Goal: Task Accomplishment & Management: Complete application form

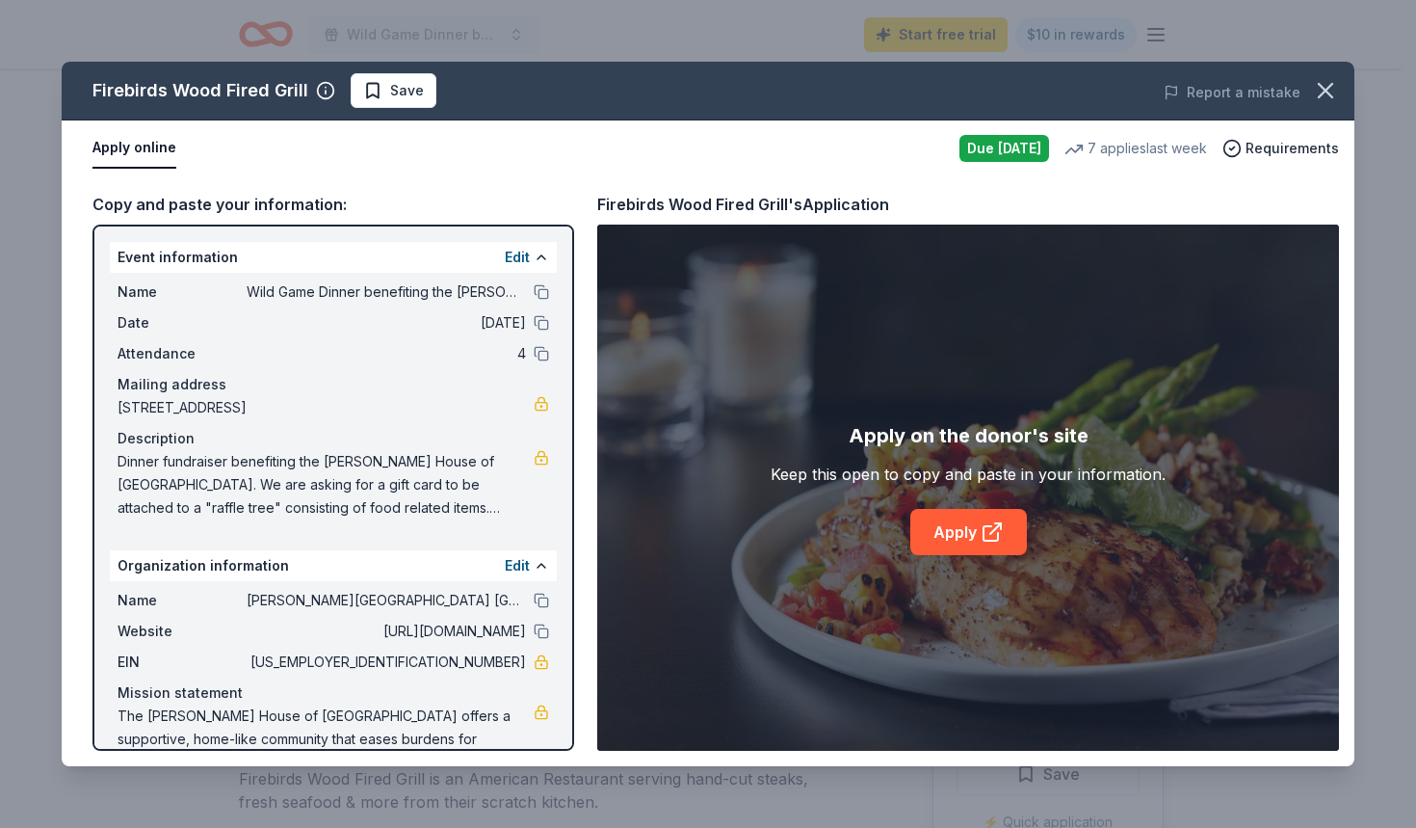
scroll to position [385, 0]
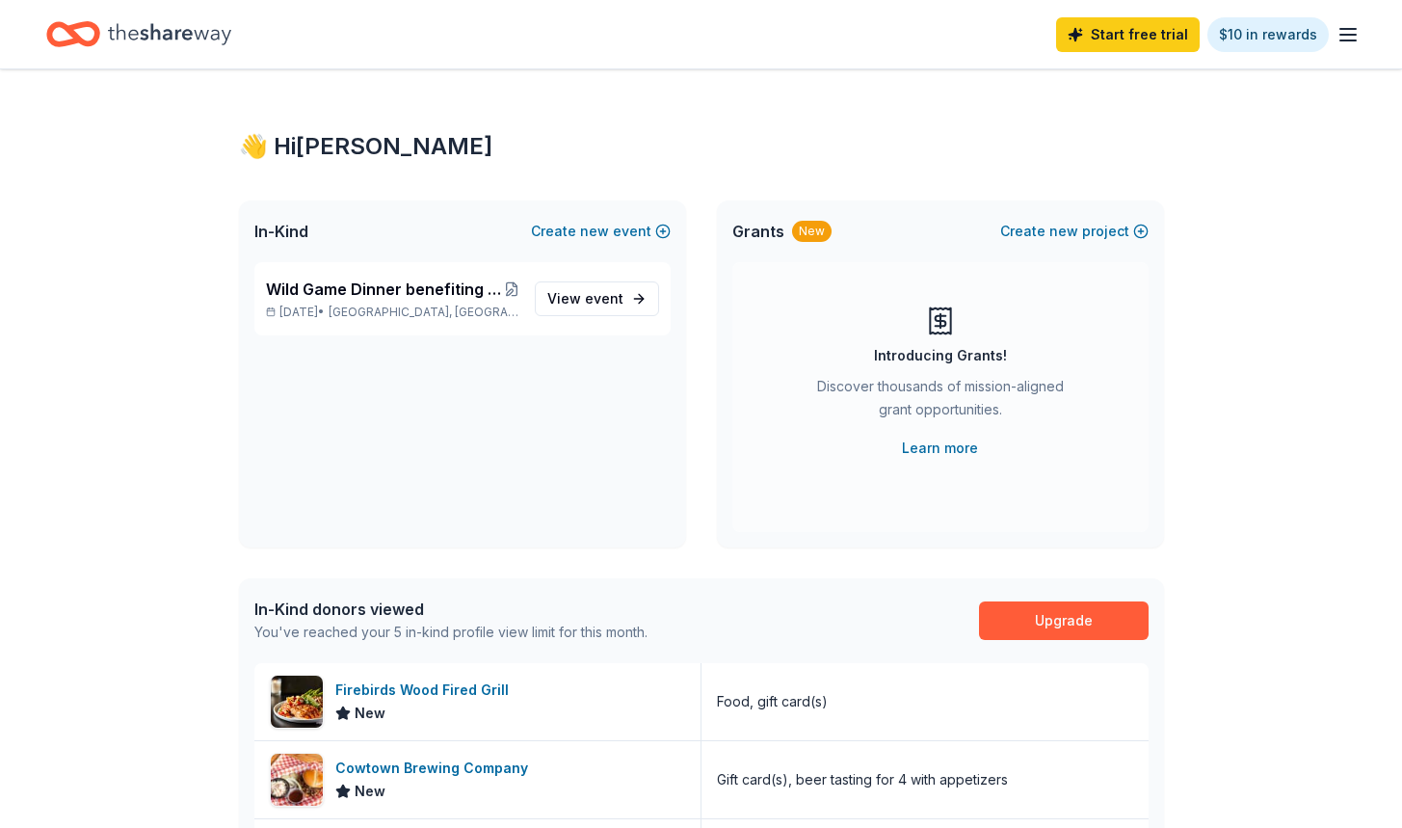
scroll to position [482, 0]
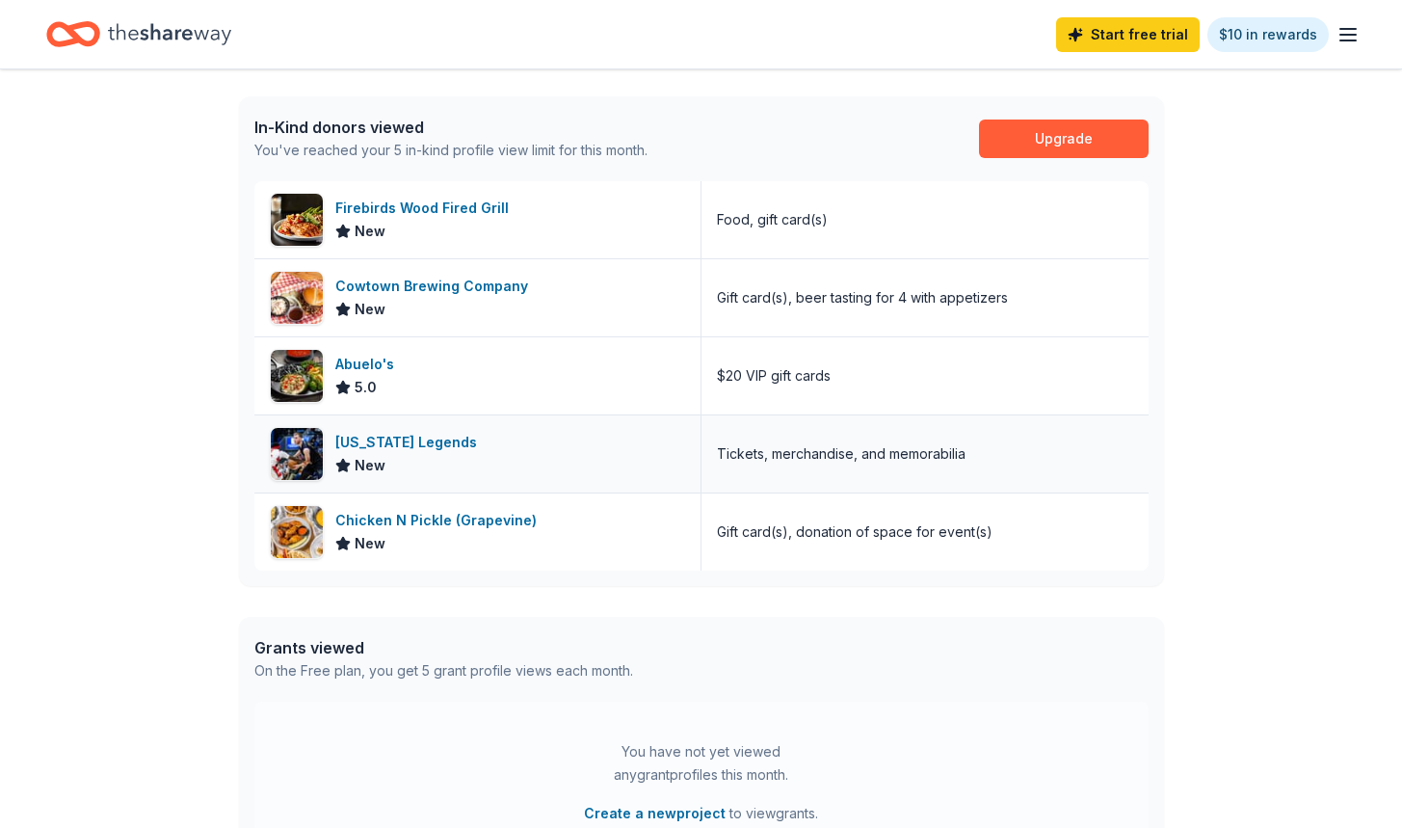
click at [403, 441] on div "[US_STATE] Legends" at bounding box center [409, 442] width 149 height 23
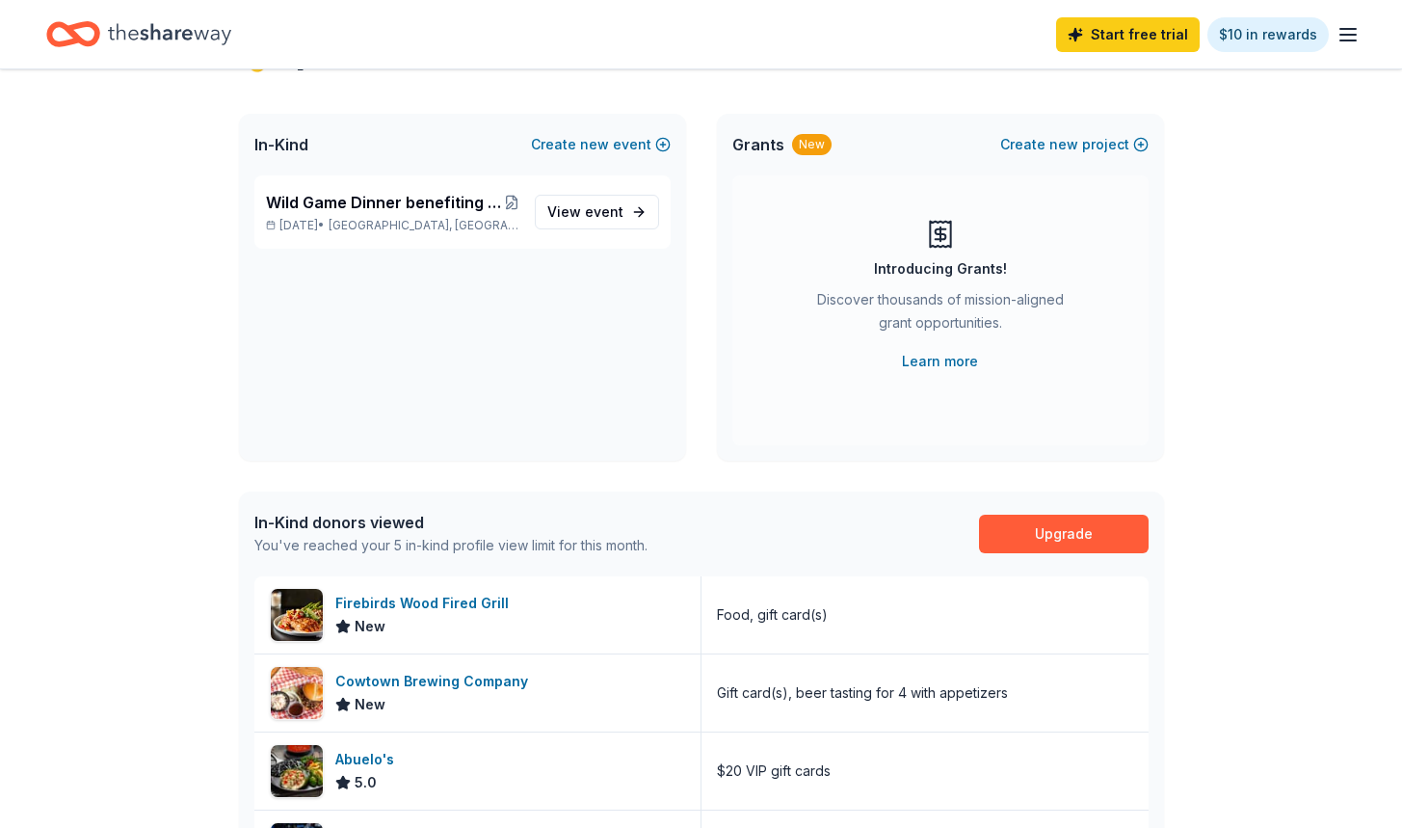
scroll to position [0, 0]
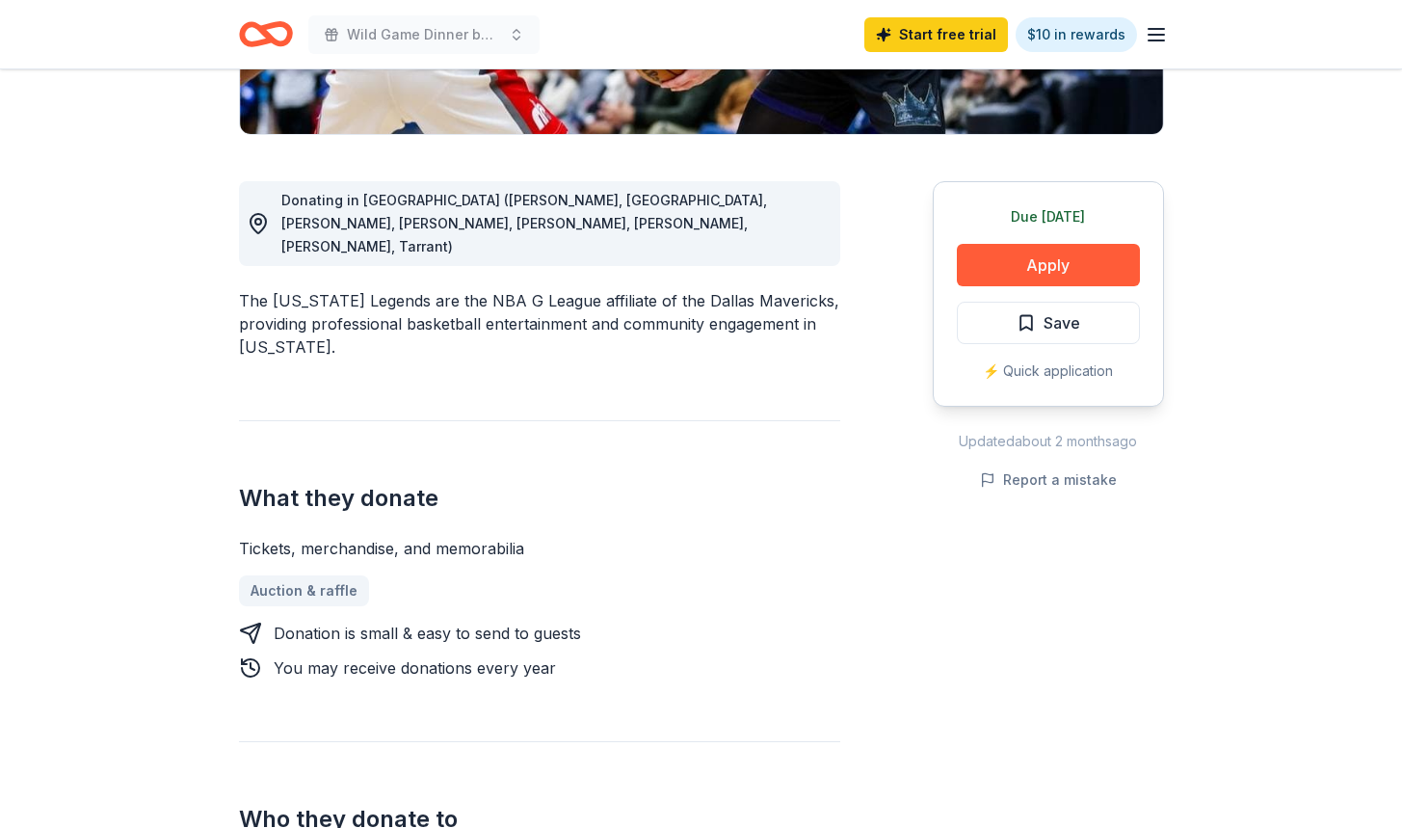
scroll to position [578, 0]
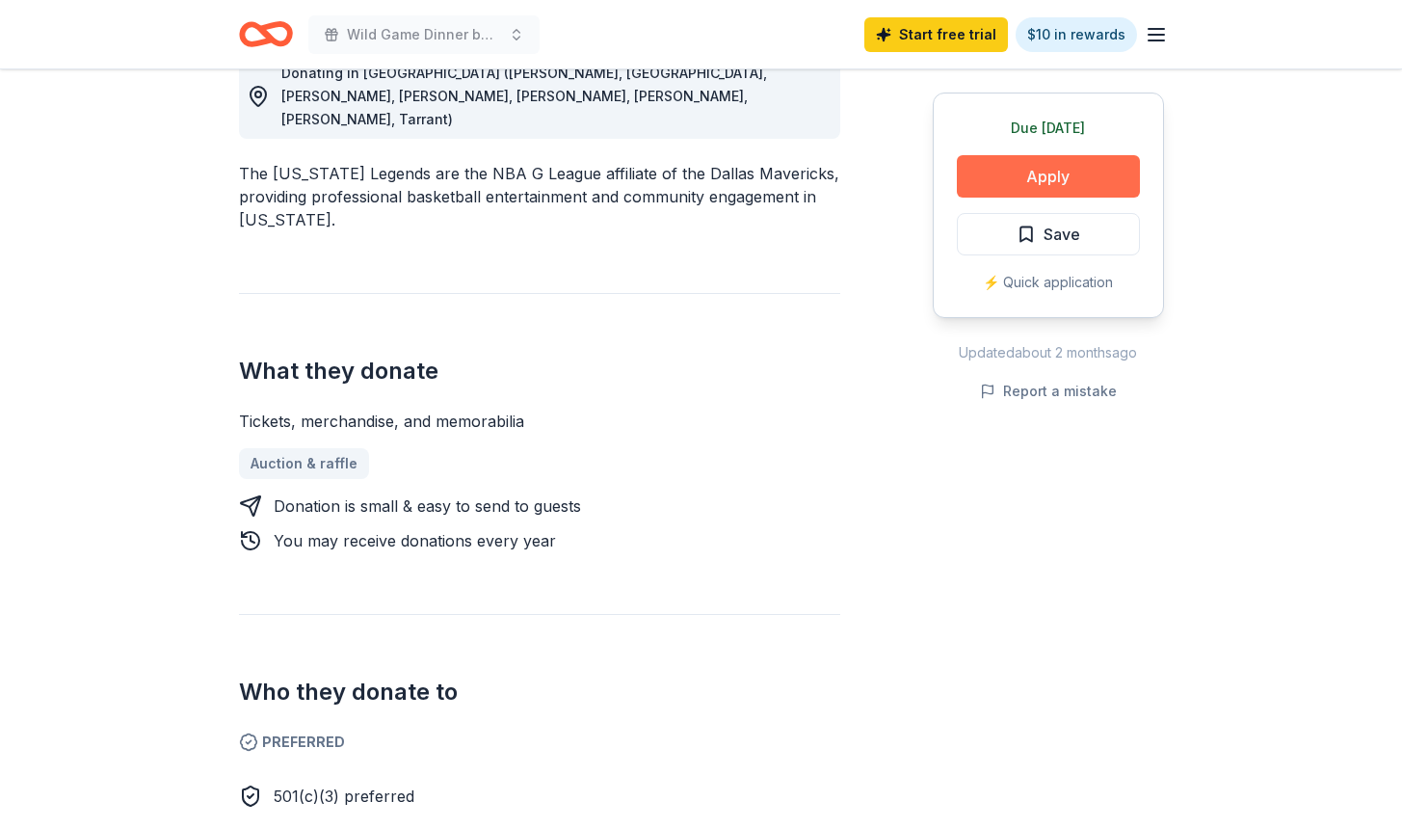
click at [1047, 176] on button "Apply" at bounding box center [1048, 176] width 183 height 42
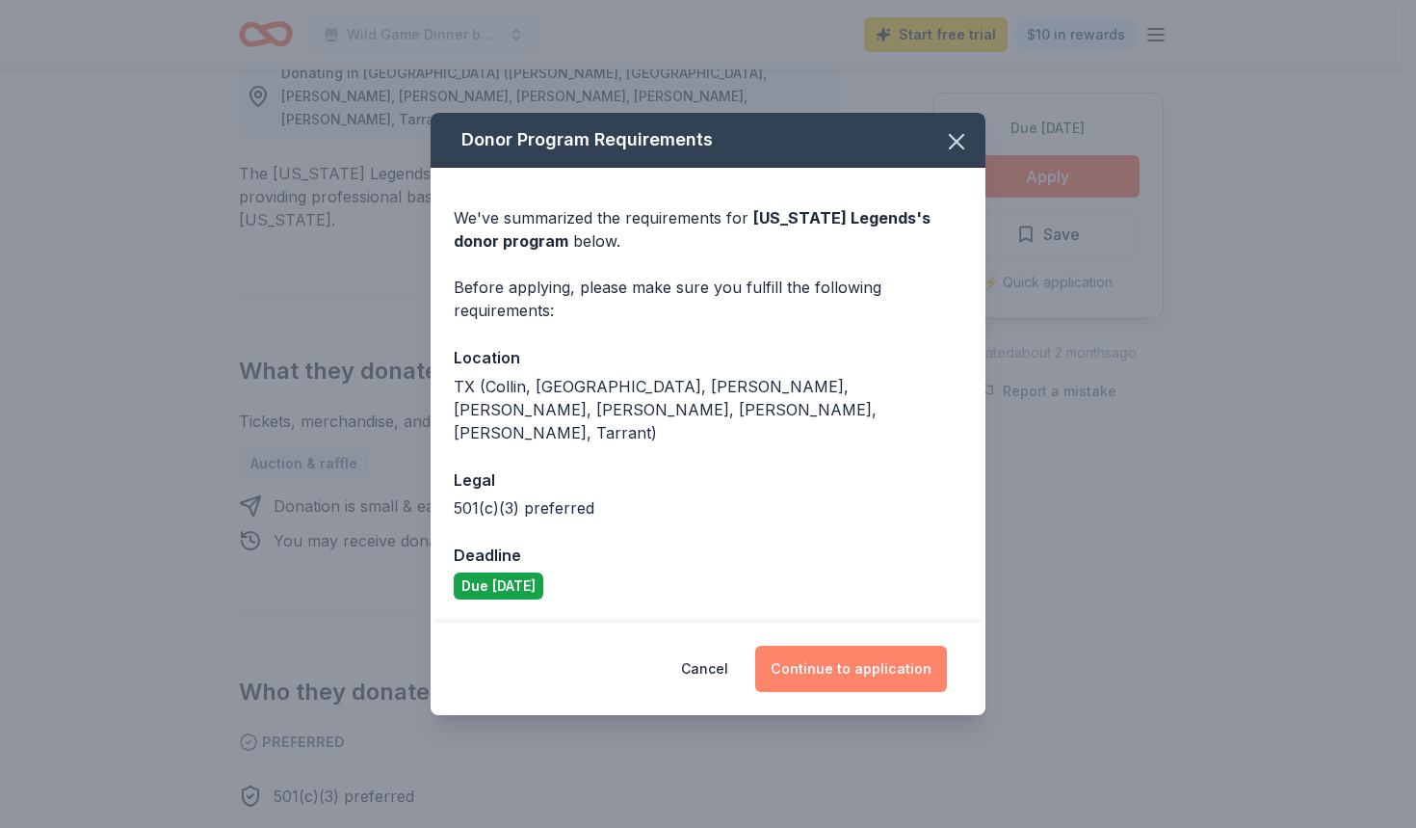
click at [865, 659] on button "Continue to application" at bounding box center [851, 669] width 192 height 46
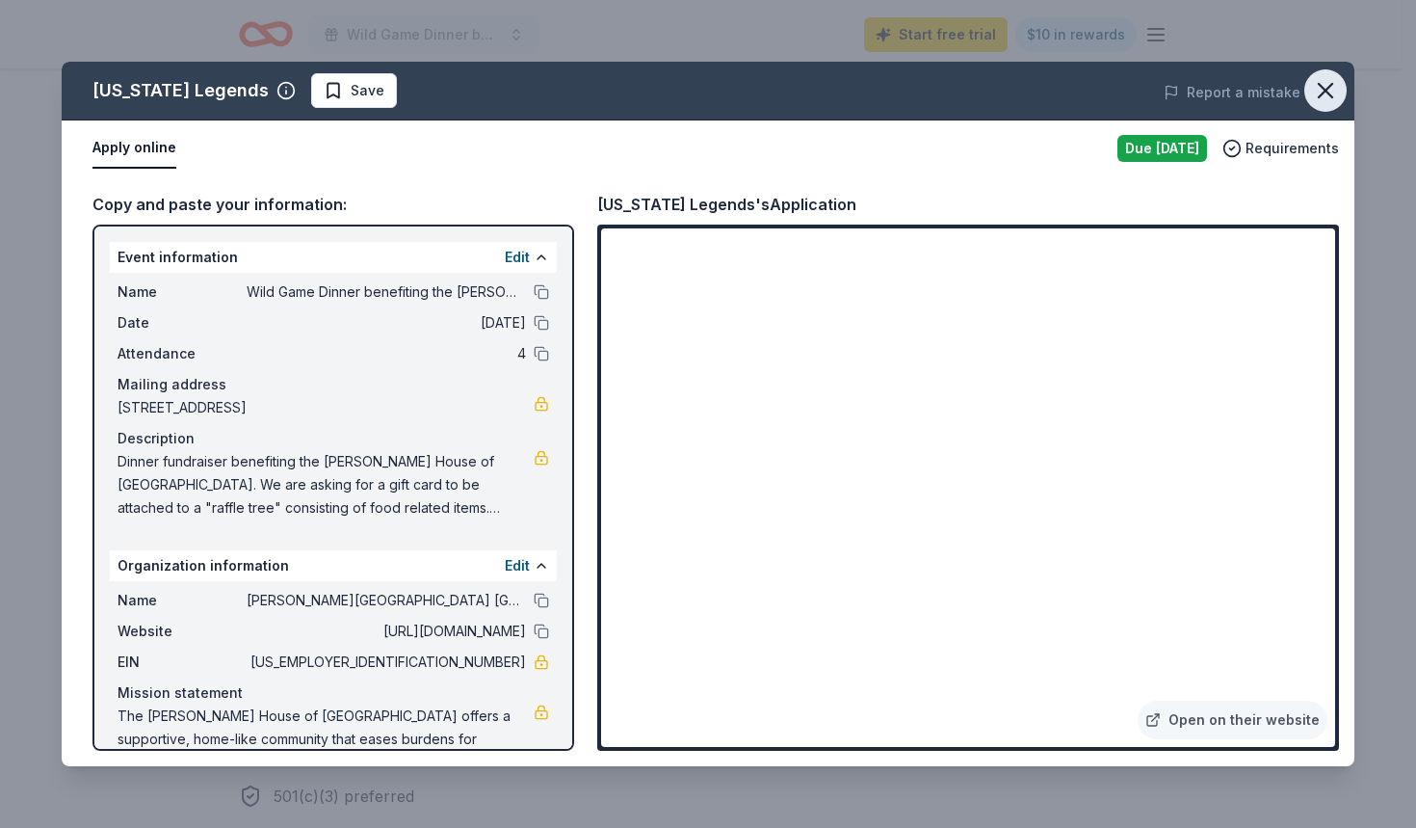
click at [1327, 92] on icon "button" at bounding box center [1325, 90] width 13 height 13
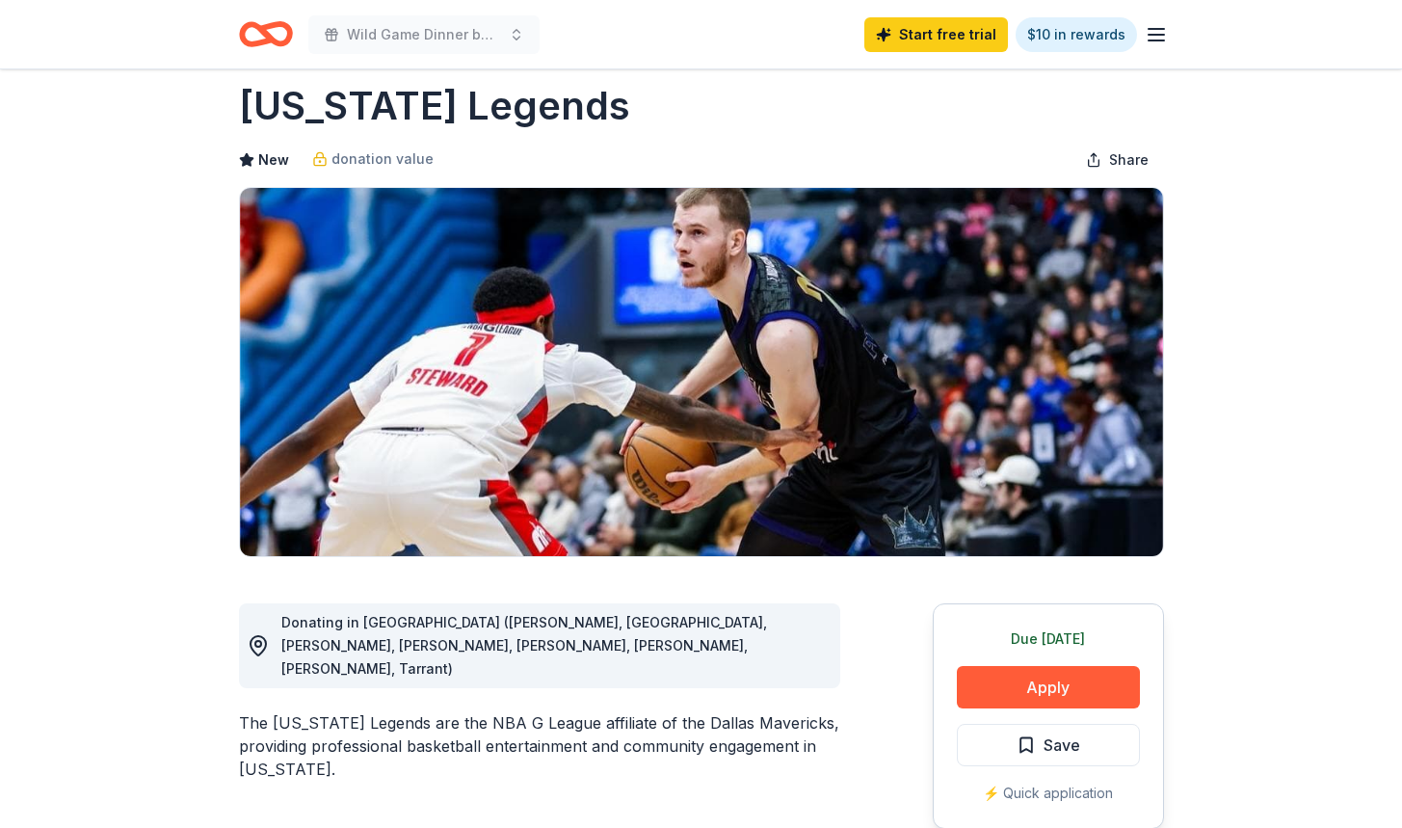
scroll to position [0, 0]
